Goal: Check status: Check status

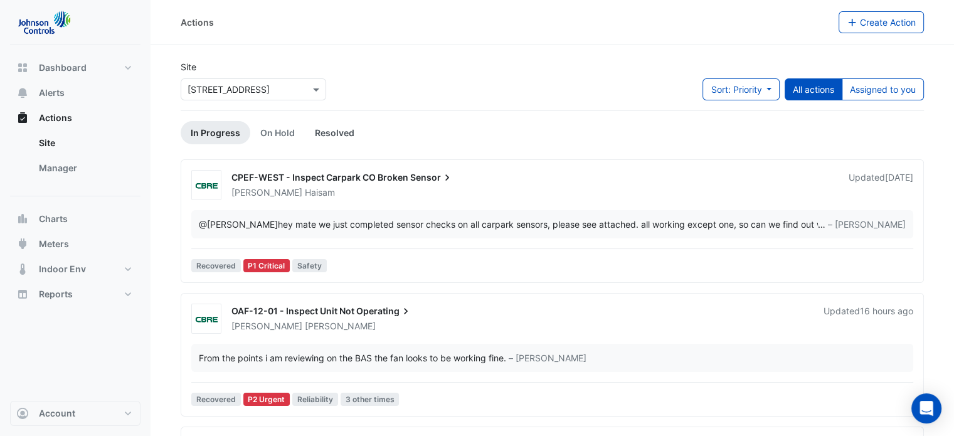
click at [320, 132] on link "Resolved" at bounding box center [335, 132] width 60 height 23
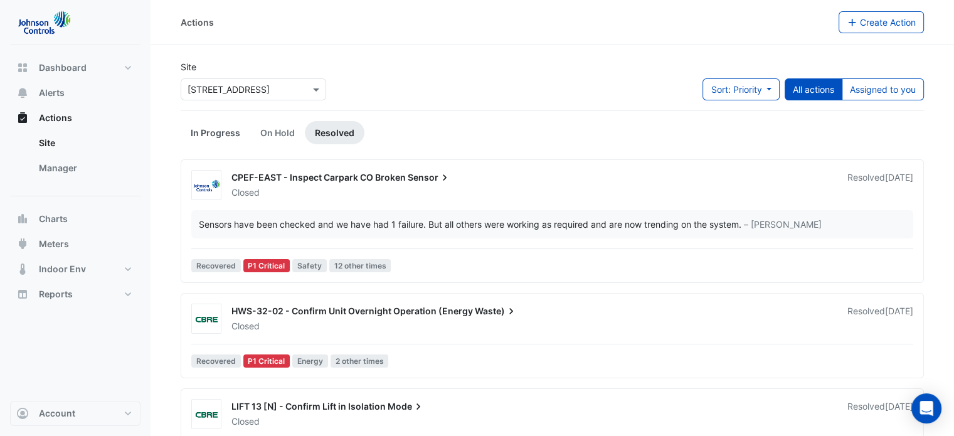
click at [199, 128] on link "In Progress" at bounding box center [216, 132] width 70 height 23
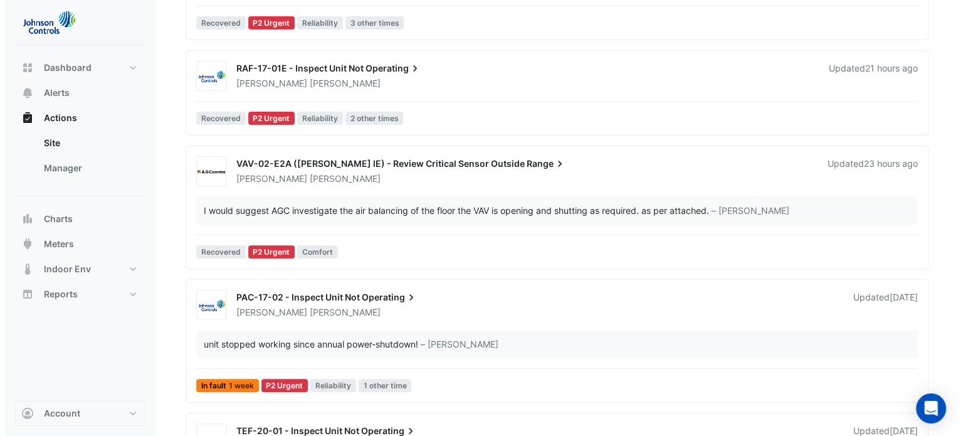
scroll to position [564, 0]
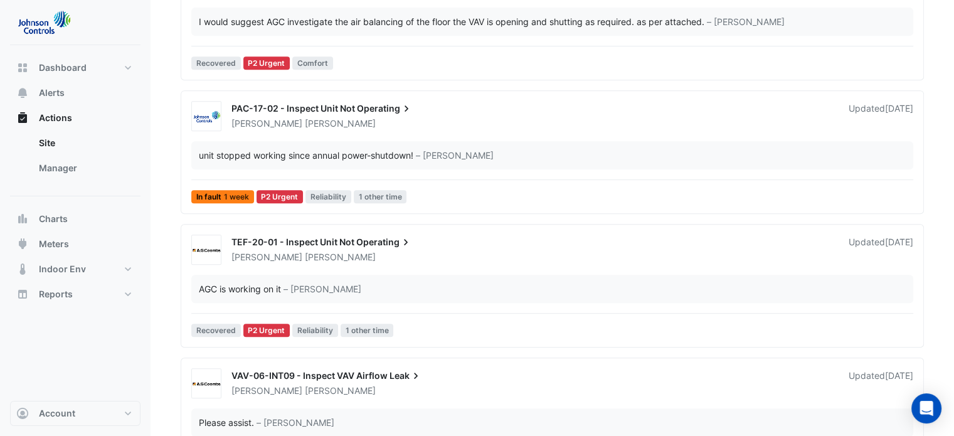
click at [316, 106] on span "PAC-17-02 - Inspect Unit Not" at bounding box center [293, 108] width 124 height 11
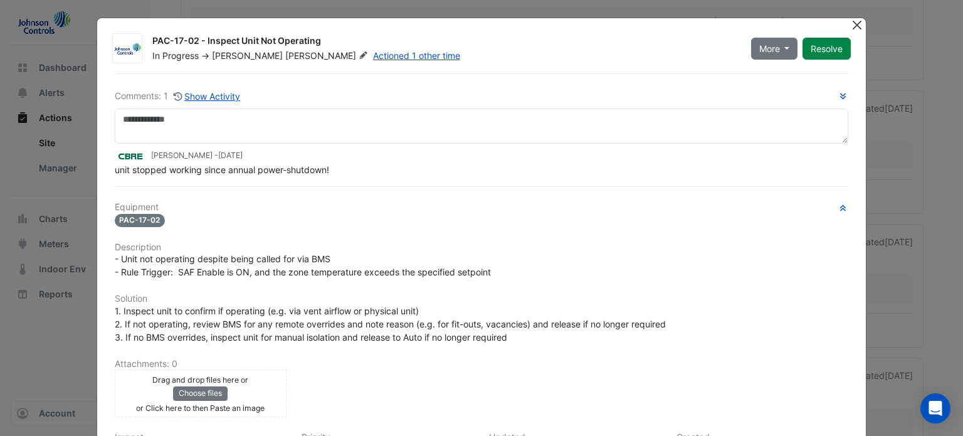
click at [854, 27] on button "Close" at bounding box center [856, 24] width 13 height 13
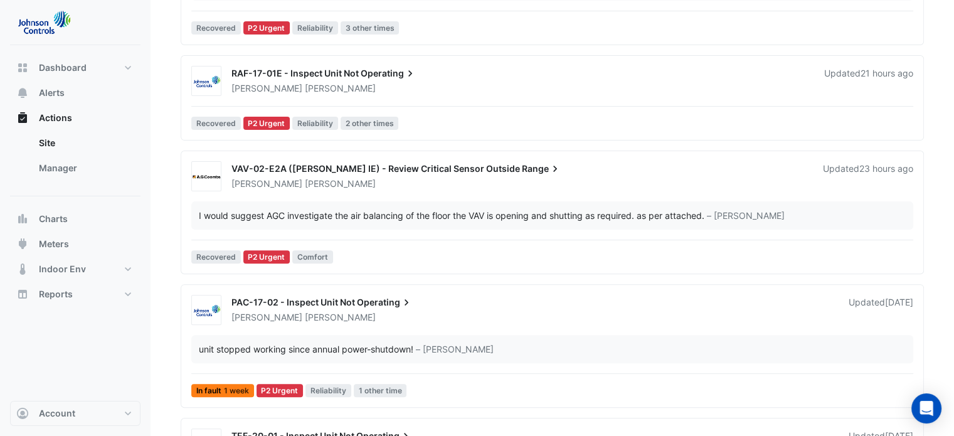
scroll to position [439, 0]
